Goal: Task Accomplishment & Management: Manage account settings

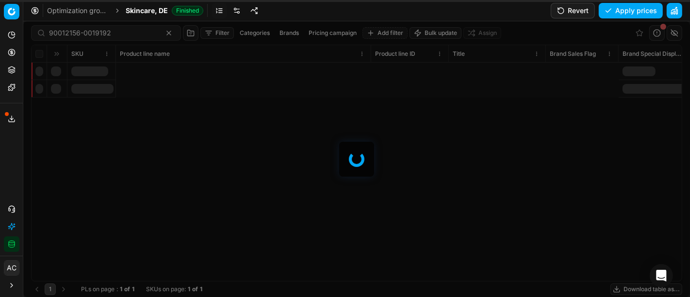
scroll to position [0, 676]
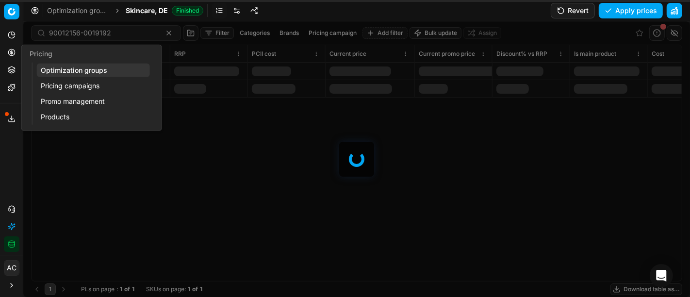
click at [14, 53] on icon at bounding box center [12, 52] width 8 height 8
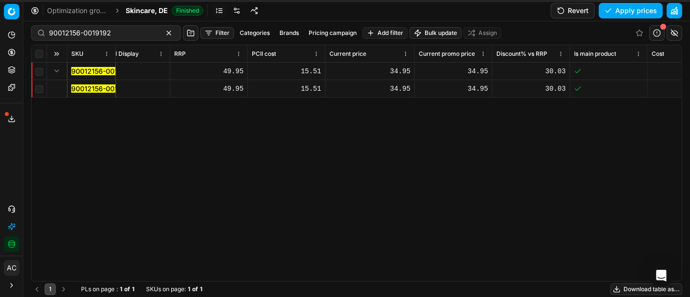
click at [153, 13] on span "Skincare, DE" at bounding box center [147, 11] width 42 height 10
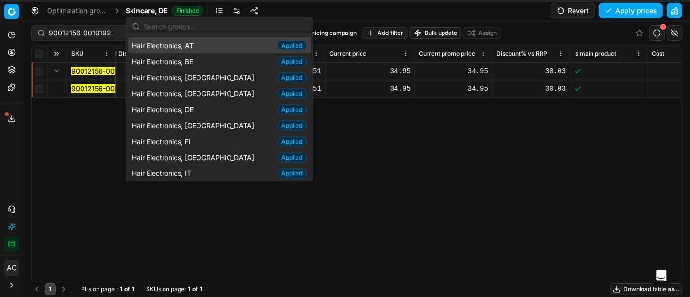
click at [13, 54] on icon at bounding box center [12, 52] width 8 height 8
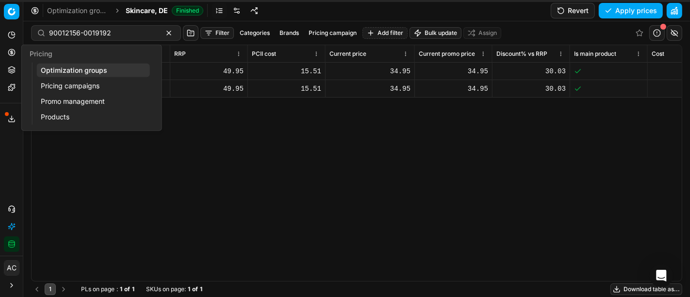
click at [55, 72] on link "Optimization groups" at bounding box center [93, 71] width 113 height 14
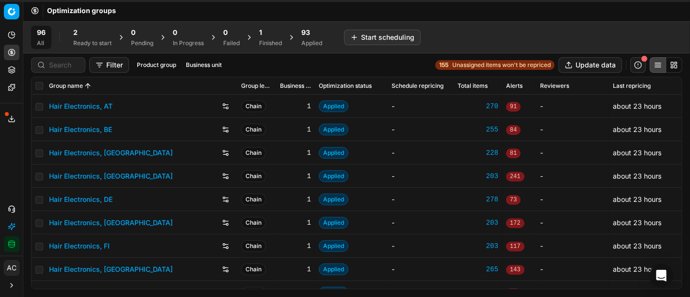
click at [313, 33] on div "93" at bounding box center [311, 33] width 21 height 10
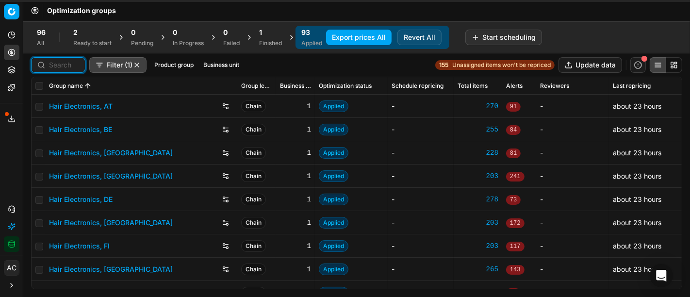
click at [64, 63] on input at bounding box center [64, 65] width 30 height 10
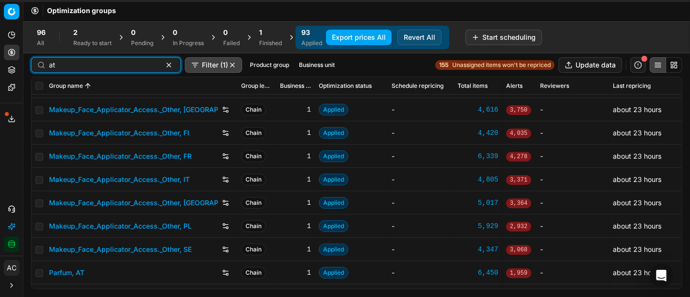
scroll to position [224, 0]
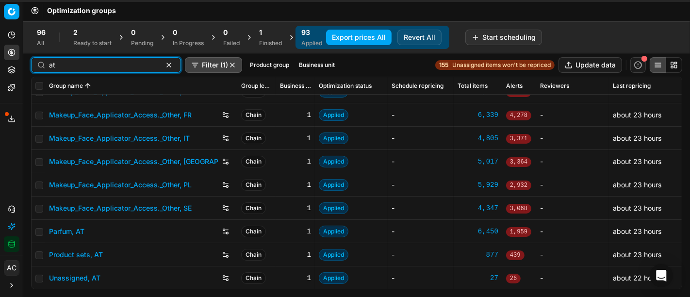
type input "at"
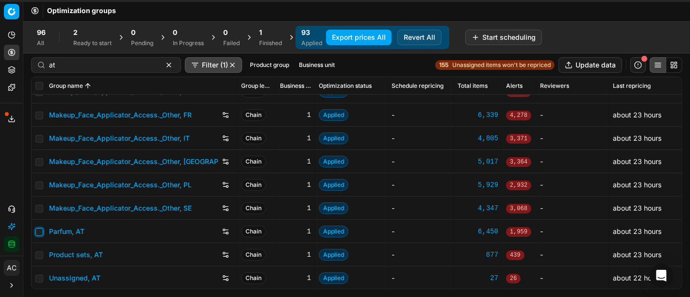
click at [40, 229] on input "checkbox" at bounding box center [39, 232] width 8 height 8
checkbox input "true"
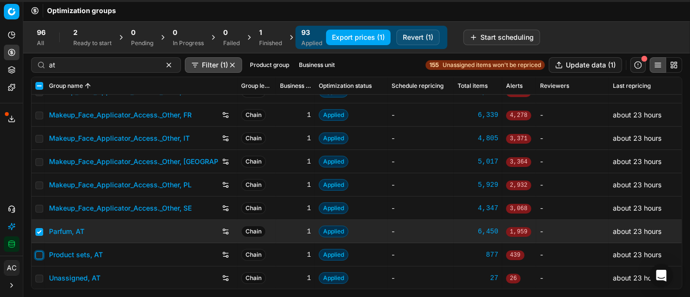
click at [39, 252] on input "checkbox" at bounding box center [39, 255] width 8 height 8
checkbox input "true"
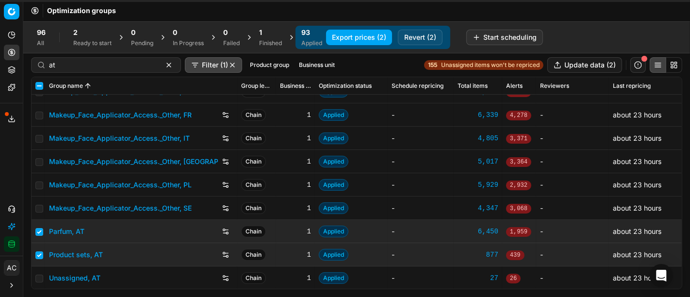
click at [419, 41] on button "Revert (2)" at bounding box center [420, 38] width 45 height 16
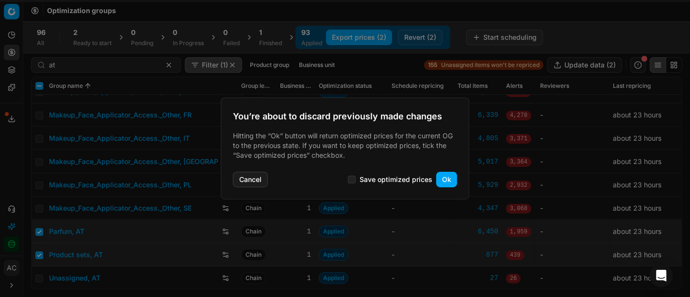
click at [442, 178] on button "Ok" at bounding box center [446, 180] width 21 height 16
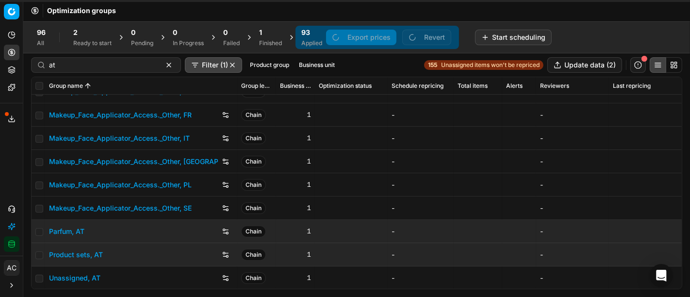
checkbox input "false"
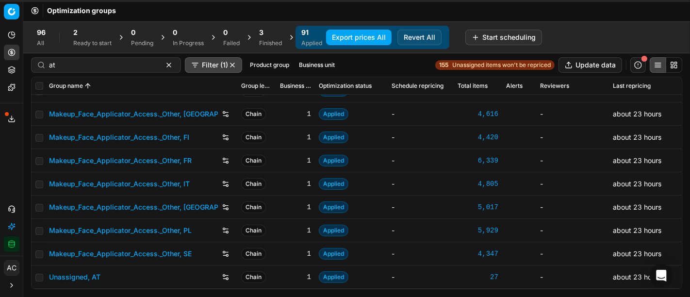
scroll to position [177, 0]
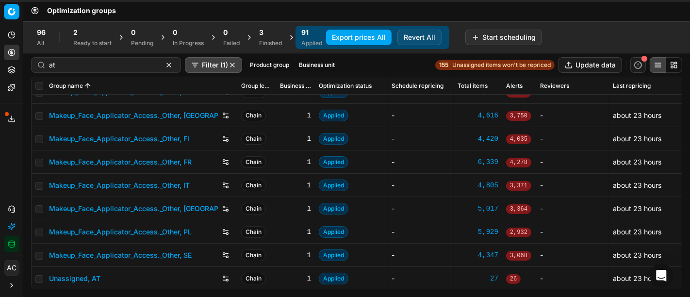
click at [262, 38] on div "3 Finished" at bounding box center [270, 37] width 23 height 19
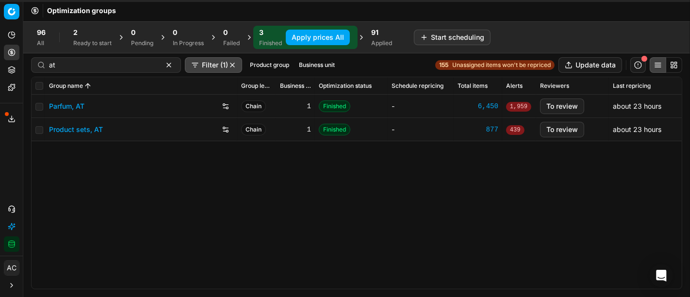
click at [67, 103] on link "Parfum, AT" at bounding box center [66, 106] width 35 height 10
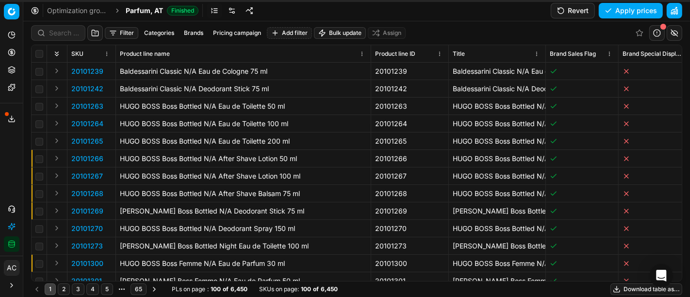
click at [228, 12] on link at bounding box center [232, 11] width 16 height 16
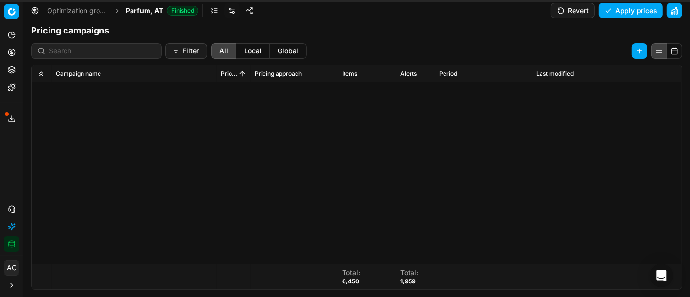
scroll to position [273, 0]
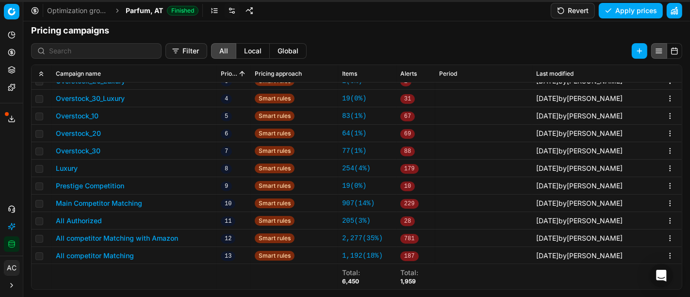
click at [152, 240] on button "All competitor Matching with Amazon" at bounding box center [117, 238] width 122 height 10
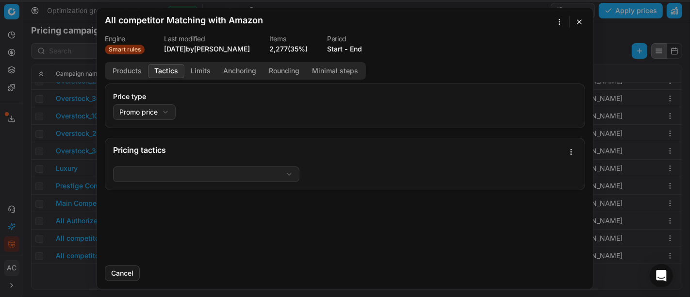
click at [167, 70] on button "Tactics" at bounding box center [166, 71] width 36 height 14
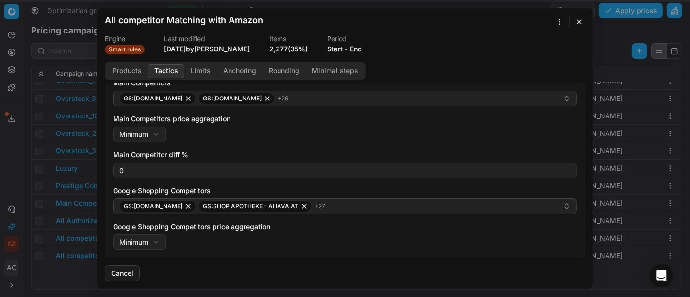
scroll to position [104, 0]
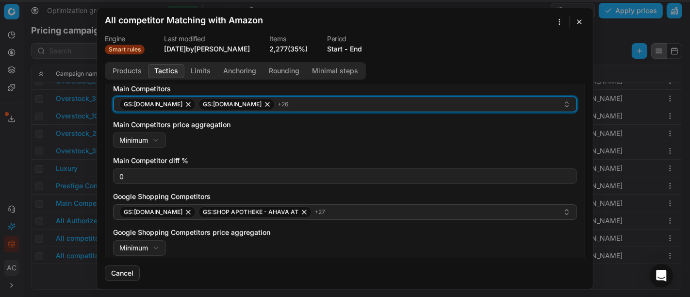
click at [272, 107] on div "GS:[DOMAIN_NAME] GS:[DOMAIN_NAME] + 26" at bounding box center [340, 104] width 443 height 12
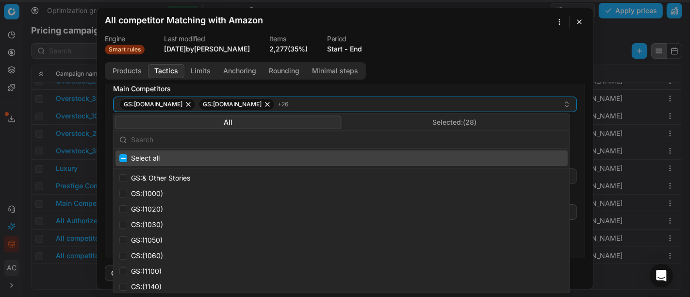
click at [272, 138] on input "text" at bounding box center [347, 139] width 433 height 19
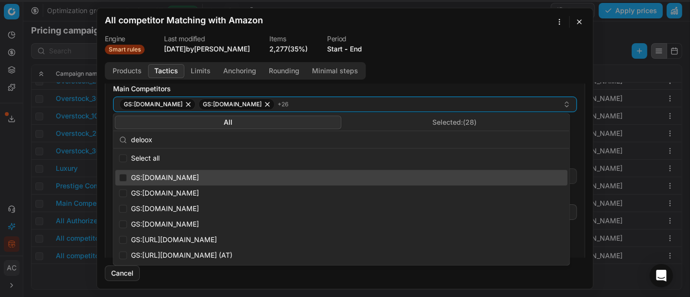
type input "deloox"
click at [122, 176] on input "Suggestions" at bounding box center [123, 178] width 8 height 8
checkbox input "true"
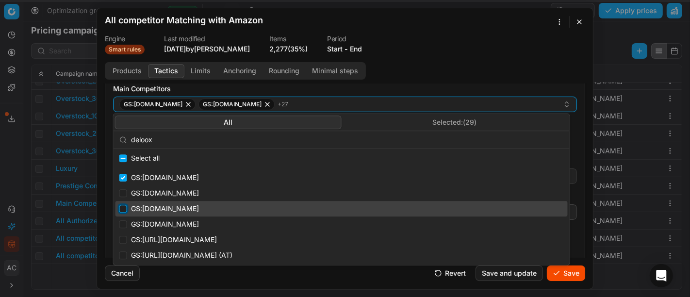
click at [122, 210] on input "Suggestions" at bounding box center [123, 209] width 8 height 8
checkbox input "true"
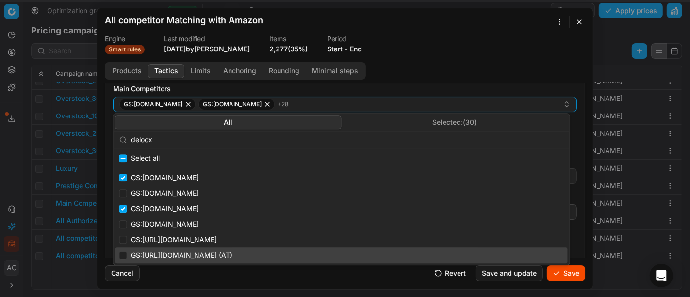
click at [558, 270] on button "Save" at bounding box center [565, 273] width 38 height 16
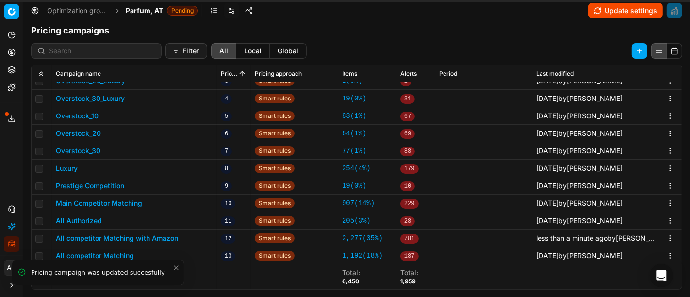
click at [138, 12] on span "Parfum, AT" at bounding box center [144, 11] width 37 height 10
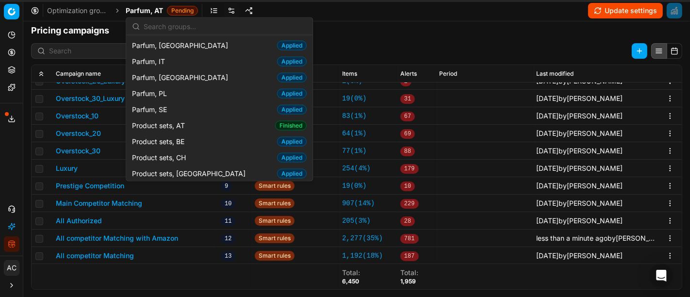
scroll to position [1023, 0]
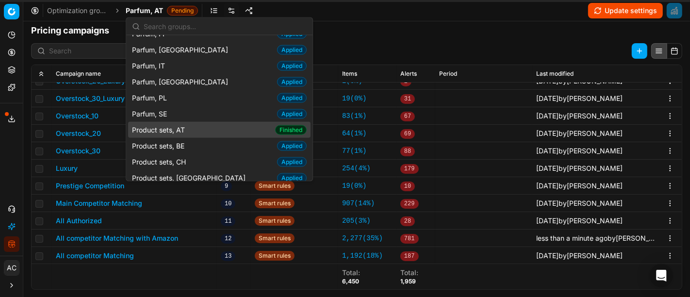
click at [193, 122] on div "Product sets, AT Finished" at bounding box center [219, 130] width 182 height 16
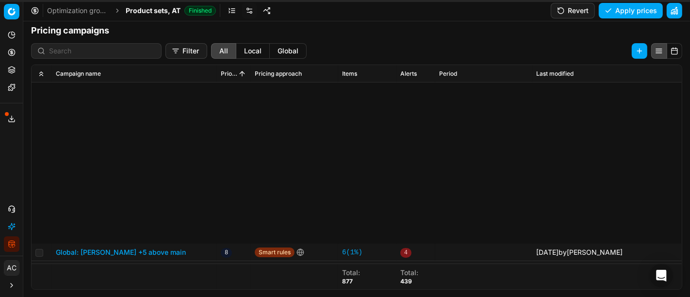
scroll to position [238, 0]
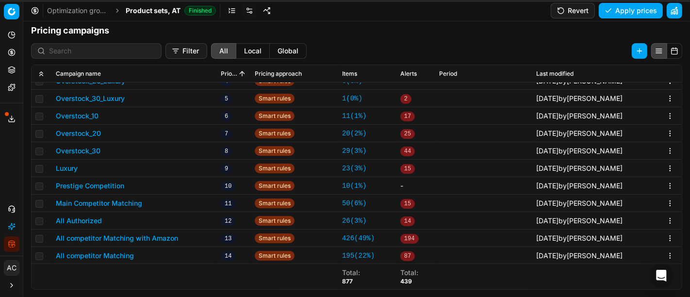
click at [145, 238] on button "All competitor Matching with Amazon" at bounding box center [117, 238] width 122 height 10
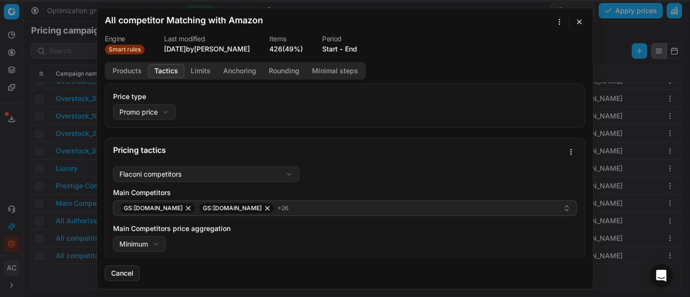
click at [166, 70] on button "Tactics" at bounding box center [166, 71] width 36 height 14
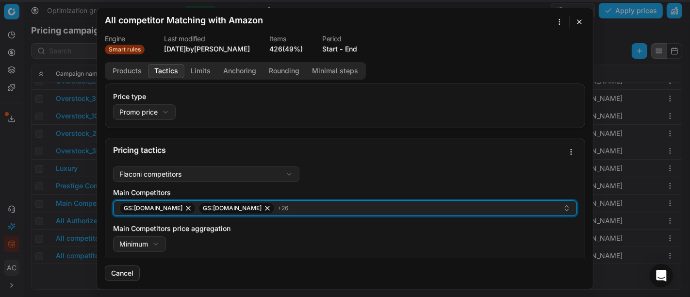
click at [267, 212] on div "GS:[DOMAIN_NAME] GS:[DOMAIN_NAME] + 26" at bounding box center [340, 208] width 443 height 12
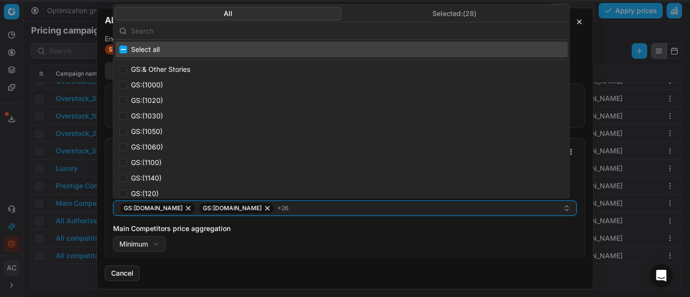
click at [228, 38] on input "text" at bounding box center [347, 30] width 433 height 19
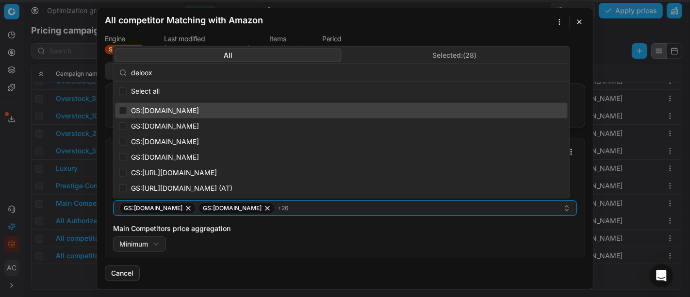
type input "deloox"
click at [120, 110] on input "Suggestions" at bounding box center [123, 111] width 8 height 8
checkbox input "true"
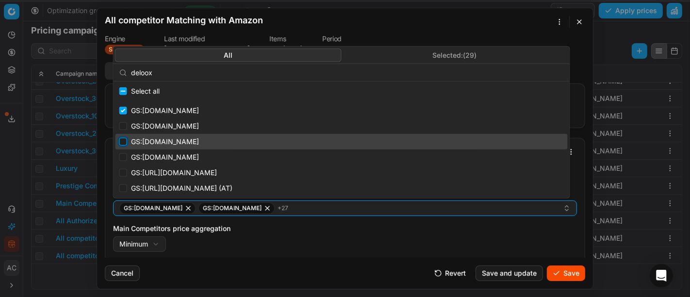
click at [122, 140] on input "Suggestions" at bounding box center [123, 142] width 8 height 8
checkbox input "true"
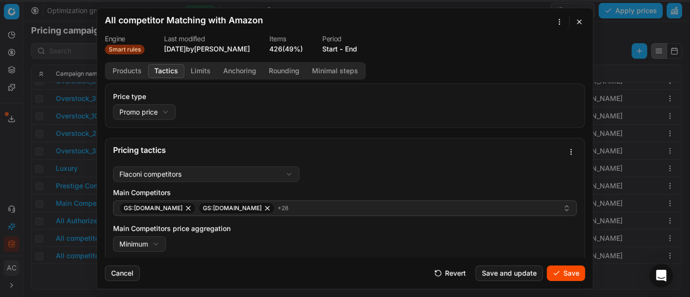
click at [559, 275] on button "Save" at bounding box center [565, 273] width 38 height 16
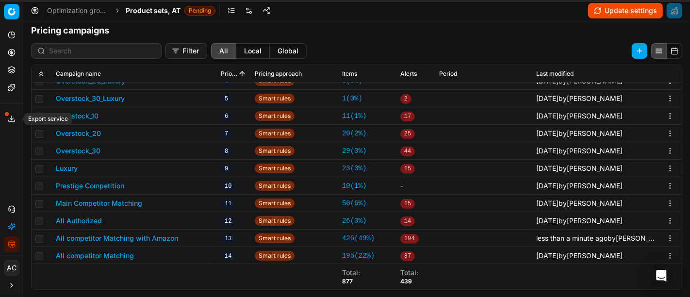
click at [12, 114] on button "Export service" at bounding box center [12, 119] width 16 height 16
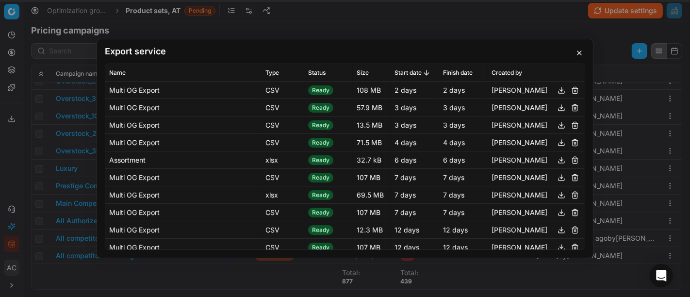
click at [6, 150] on div "Export service Name Type Status Size Start date Finish date Created by Multi OG…" at bounding box center [345, 148] width 690 height 297
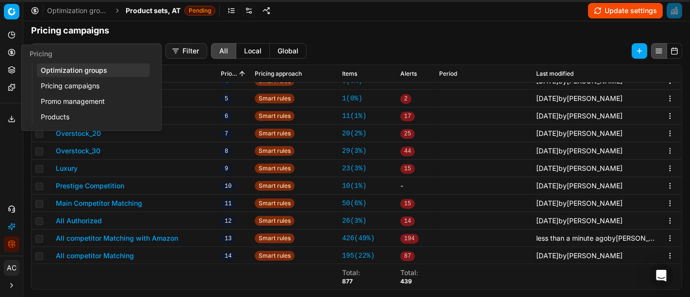
click at [10, 53] on icon at bounding box center [12, 52] width 8 height 8
click at [54, 71] on link "Optimization groups" at bounding box center [93, 71] width 113 height 14
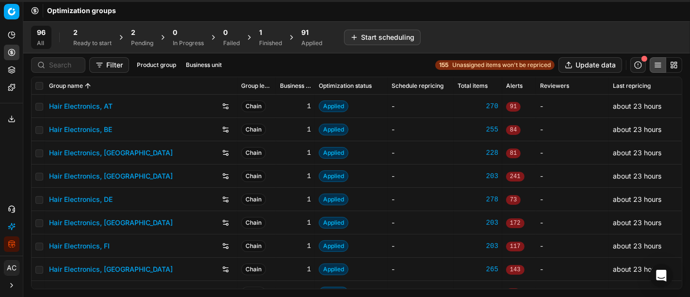
click at [508, 34] on div "96 All 2 Ready to start 2 Pending 0 In Progress 0 Failed 1 Finished 91 Applied …" at bounding box center [356, 37] width 651 height 23
